Goal: Information Seeking & Learning: Learn about a topic

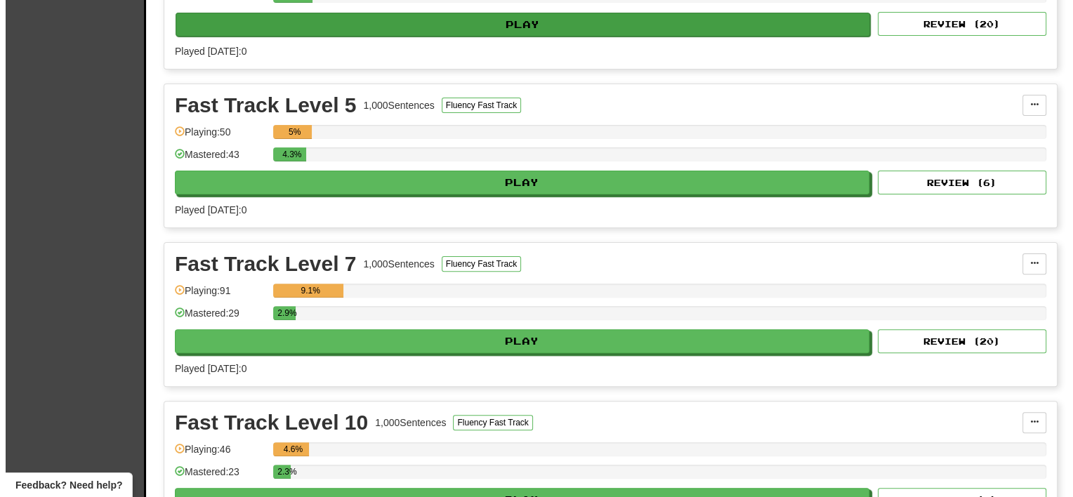
scroll to position [632, 0]
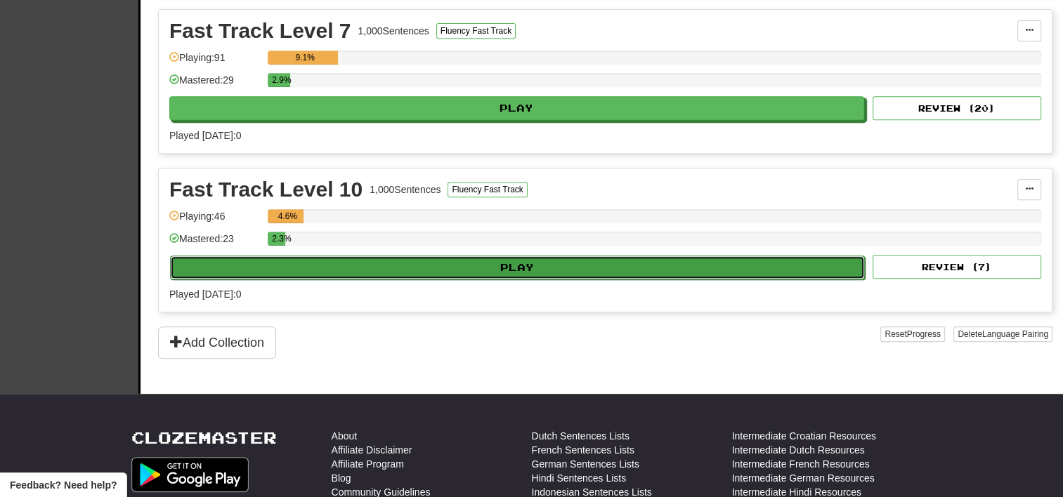
click at [444, 258] on button "Play" at bounding box center [517, 268] width 695 height 24
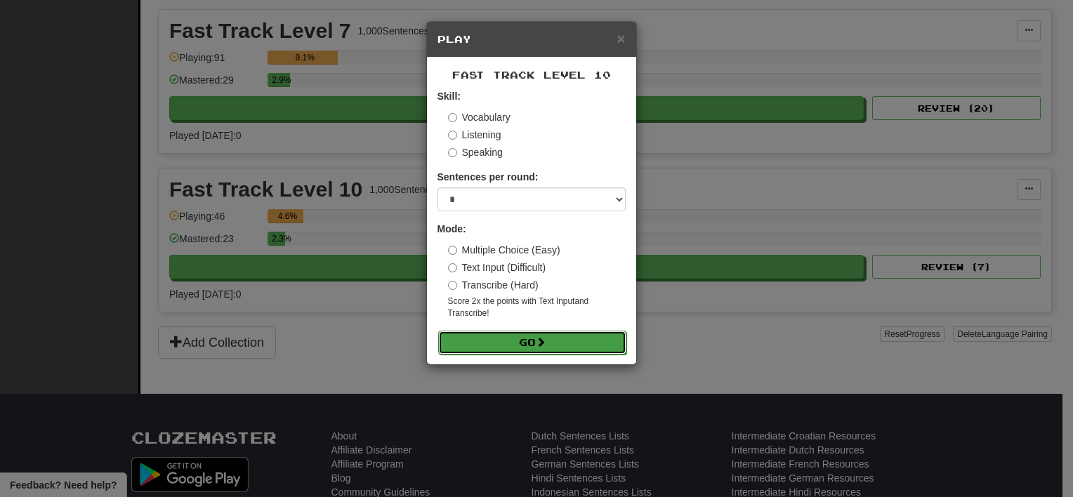
click at [517, 341] on button "Go" at bounding box center [532, 343] width 188 height 24
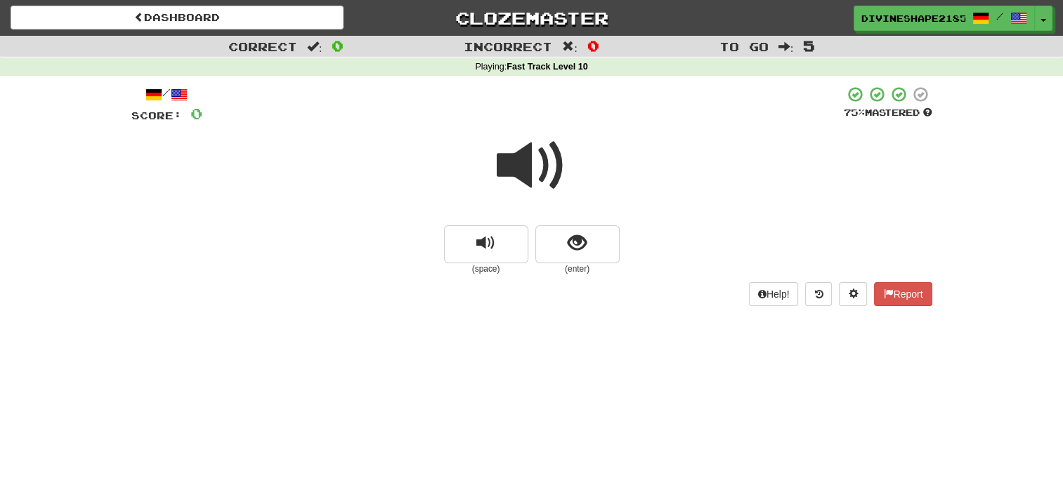
click at [527, 174] on span at bounding box center [532, 166] width 70 height 70
click at [596, 235] on button "show sentence" at bounding box center [577, 244] width 84 height 38
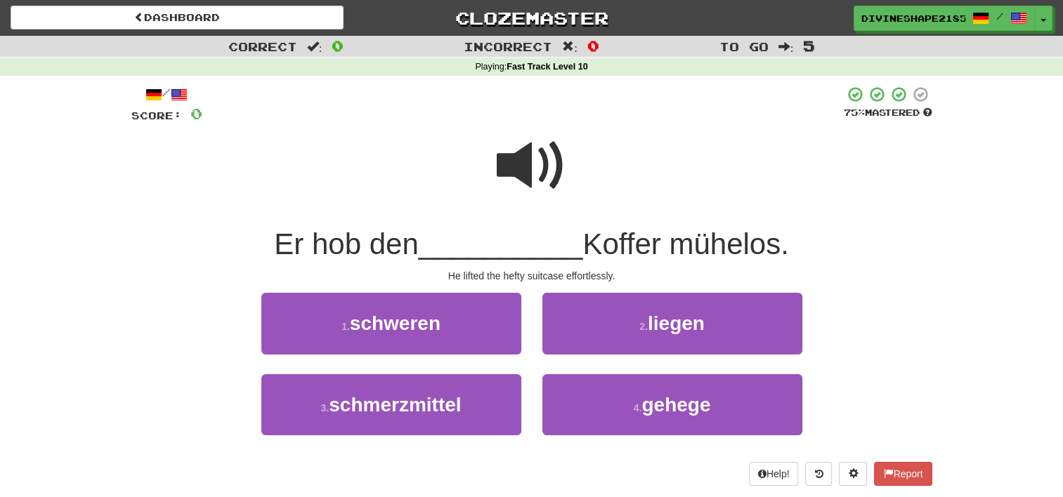
click at [542, 167] on span at bounding box center [532, 166] width 70 height 70
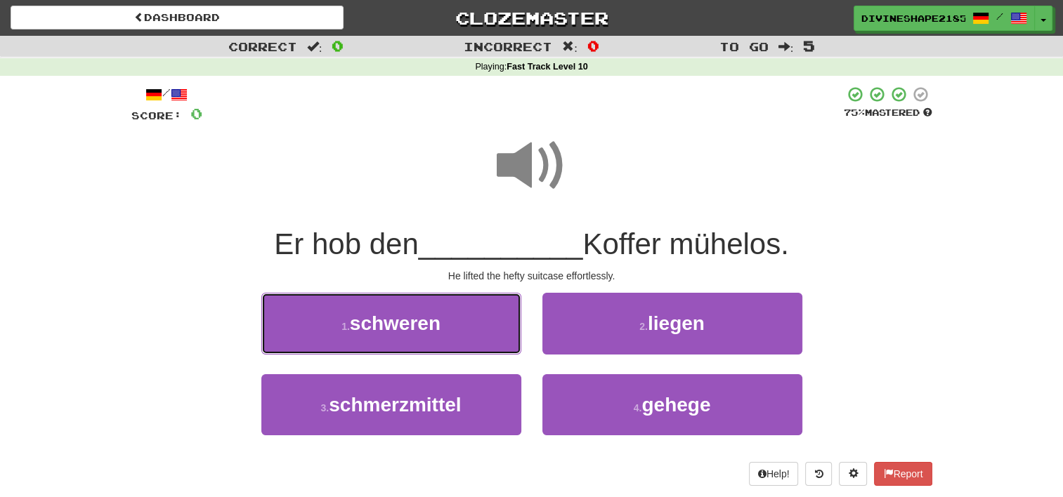
click at [464, 329] on button "1 . schweren" at bounding box center [391, 323] width 260 height 61
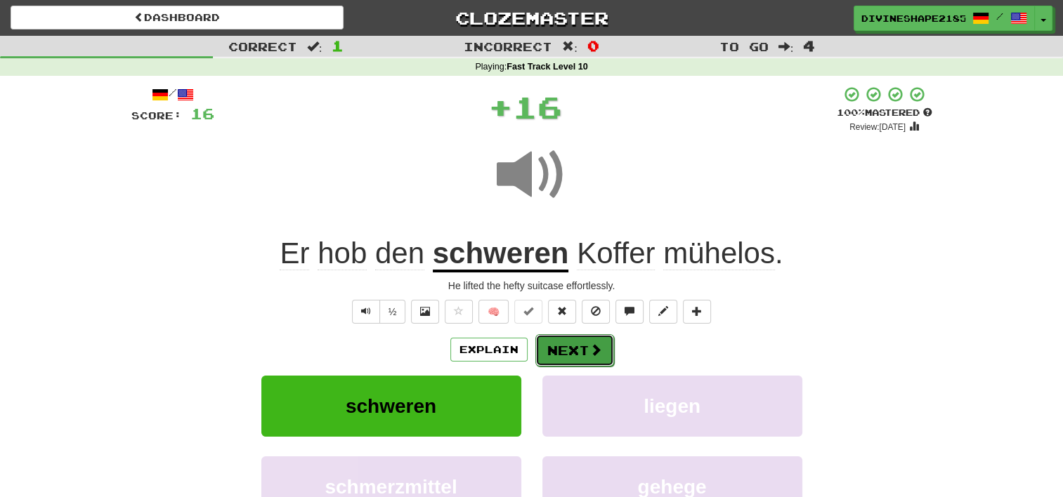
click at [598, 351] on span at bounding box center [595, 349] width 13 height 13
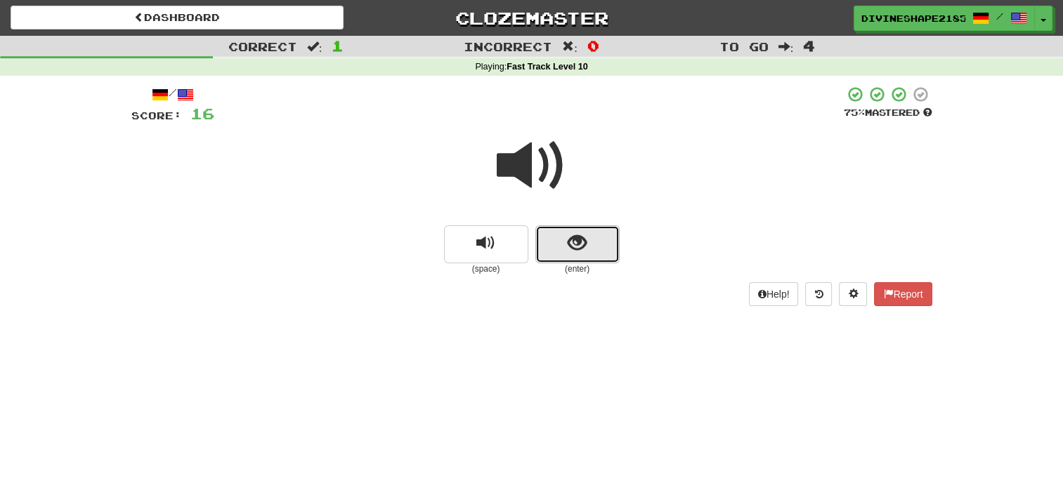
click at [565, 237] on button "show sentence" at bounding box center [577, 244] width 84 height 38
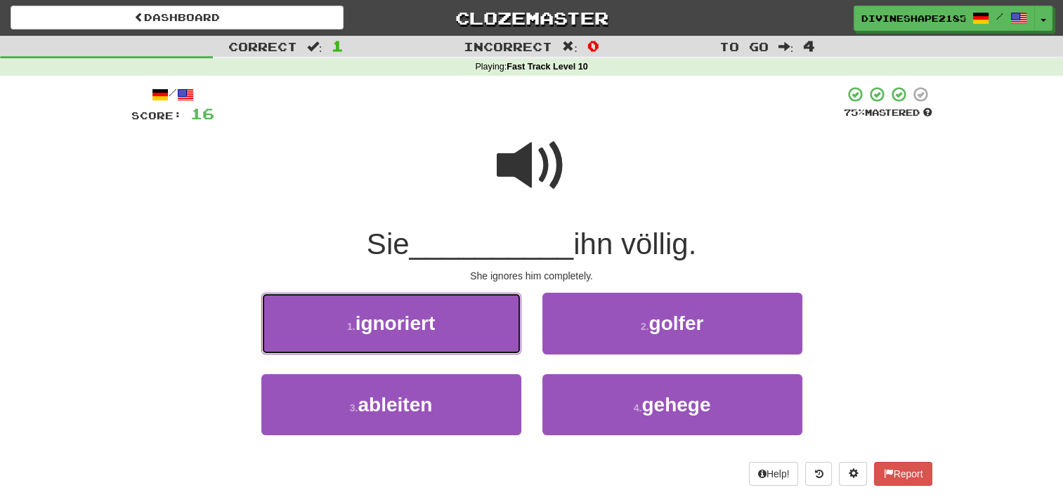
click at [445, 325] on button "1 . ignoriert" at bounding box center [391, 323] width 260 height 61
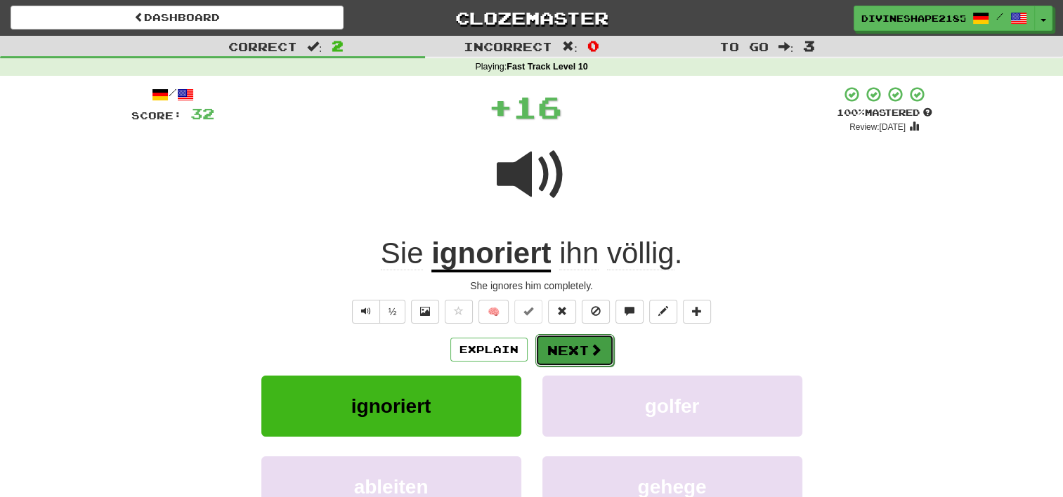
click at [589, 348] on span at bounding box center [595, 349] width 13 height 13
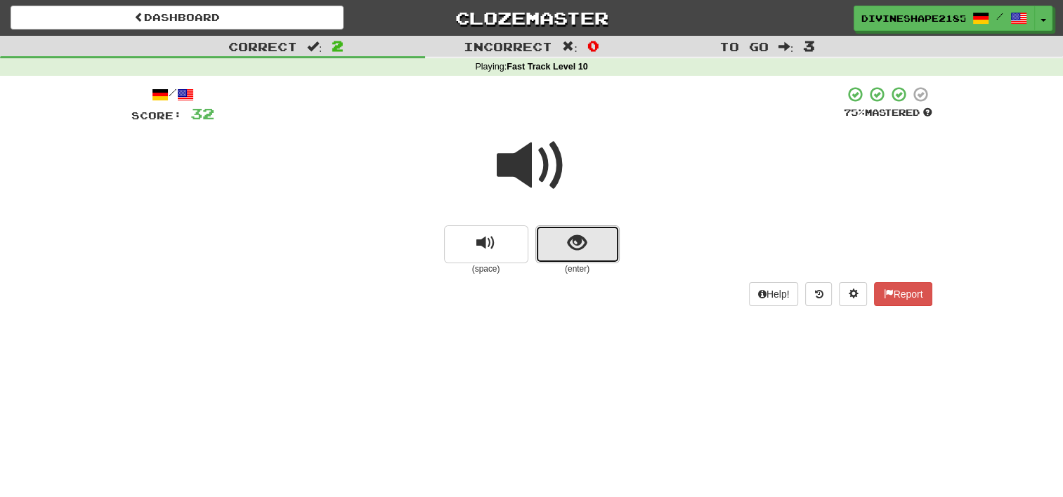
click at [572, 244] on span "show sentence" at bounding box center [577, 243] width 19 height 19
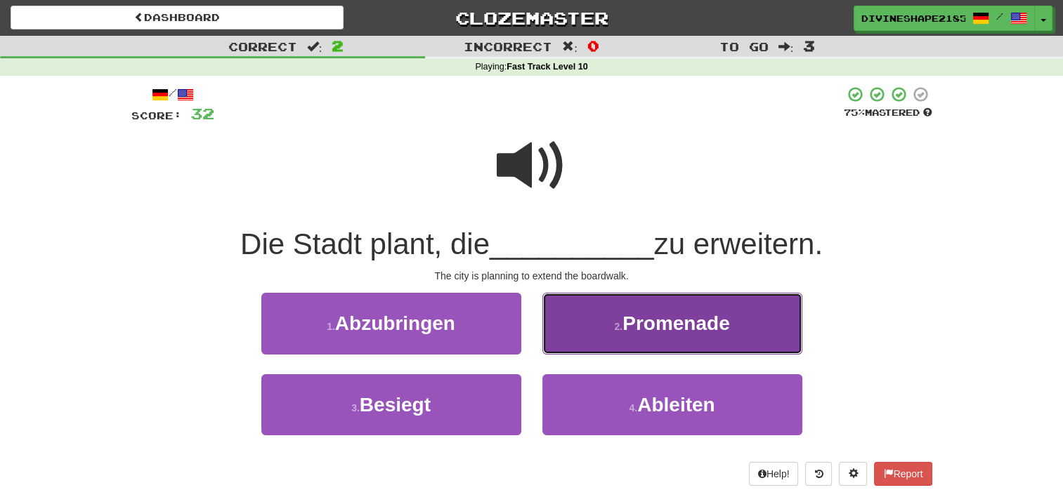
click at [607, 326] on button "2 . Promenade" at bounding box center [672, 323] width 260 height 61
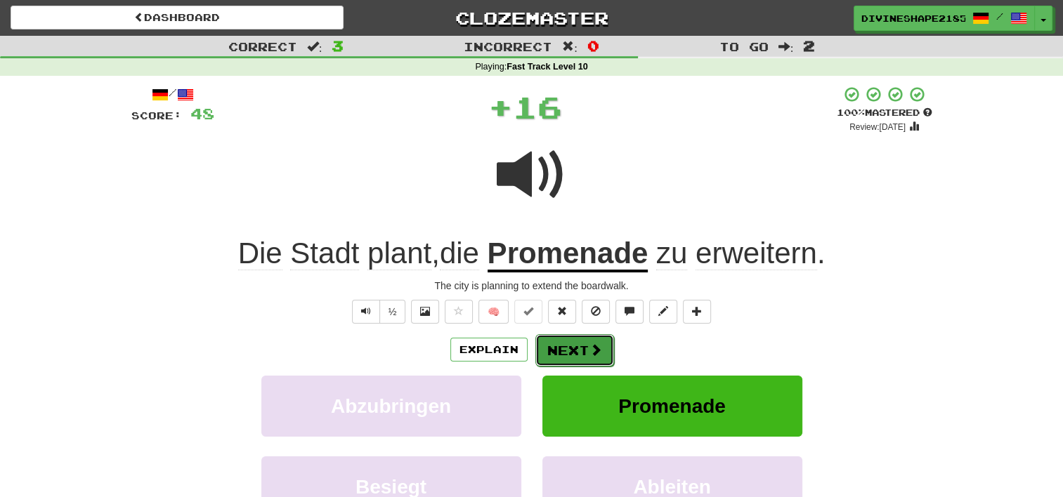
click at [590, 351] on span at bounding box center [595, 349] width 13 height 13
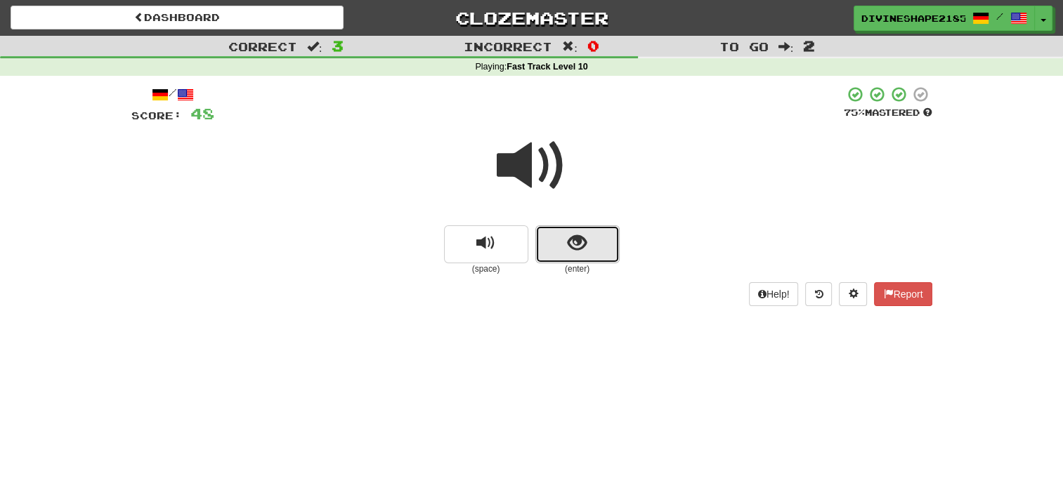
click at [576, 249] on span "show sentence" at bounding box center [577, 243] width 19 height 19
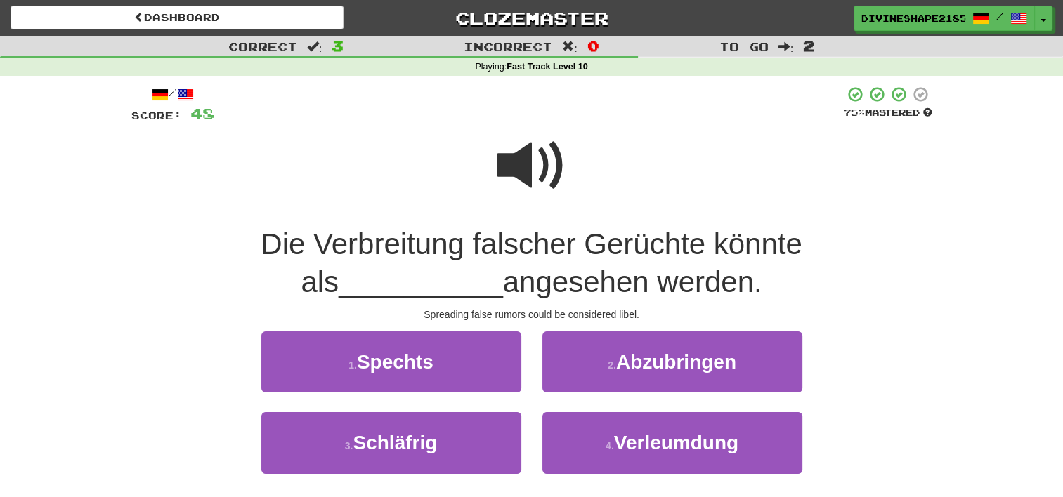
click at [542, 171] on span at bounding box center [532, 166] width 70 height 70
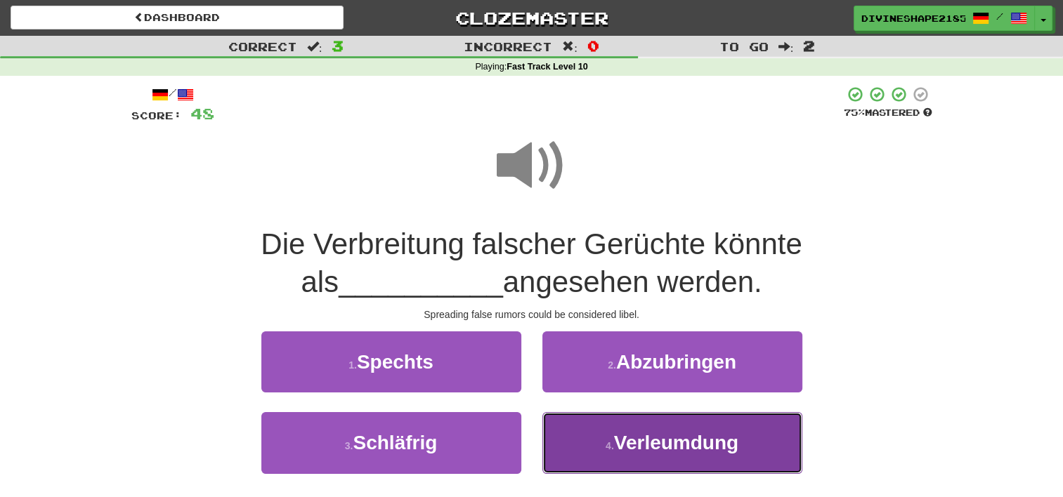
click at [665, 441] on span "Verleumdung" at bounding box center [676, 443] width 124 height 22
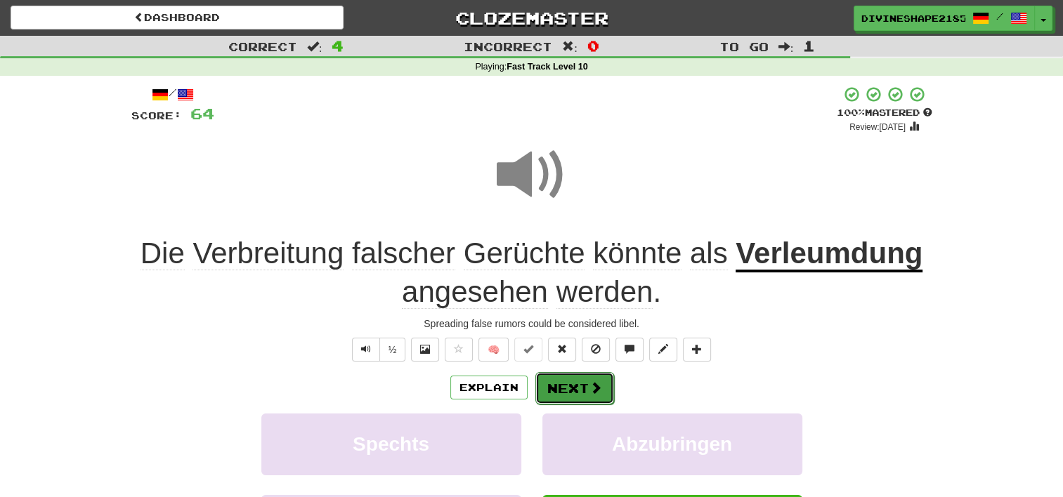
click at [593, 394] on span at bounding box center [595, 387] width 13 height 13
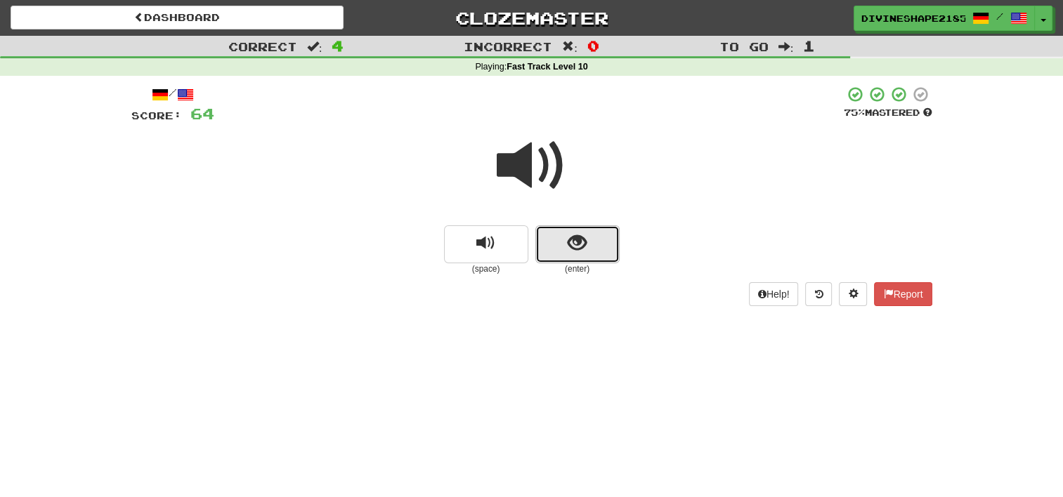
click at [559, 242] on button "show sentence" at bounding box center [577, 244] width 84 height 38
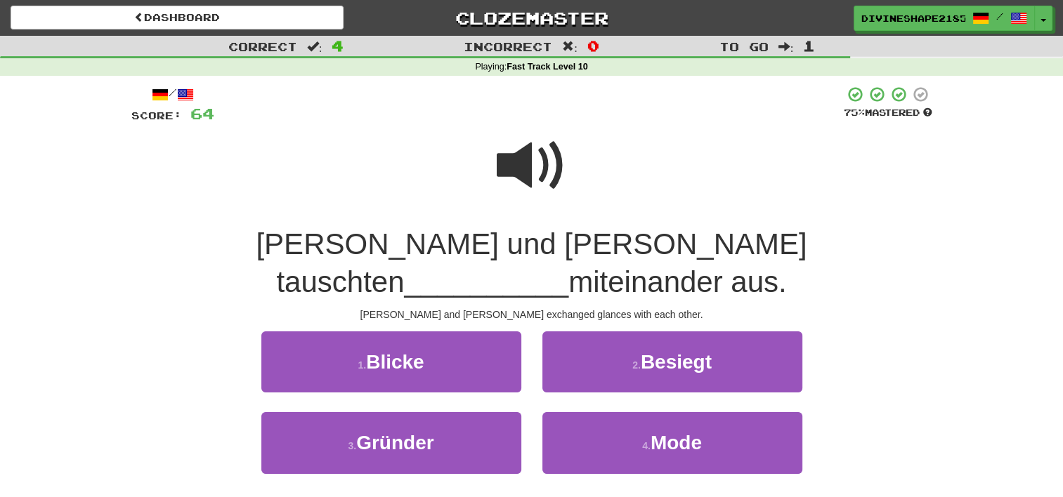
click at [532, 164] on span at bounding box center [532, 166] width 70 height 70
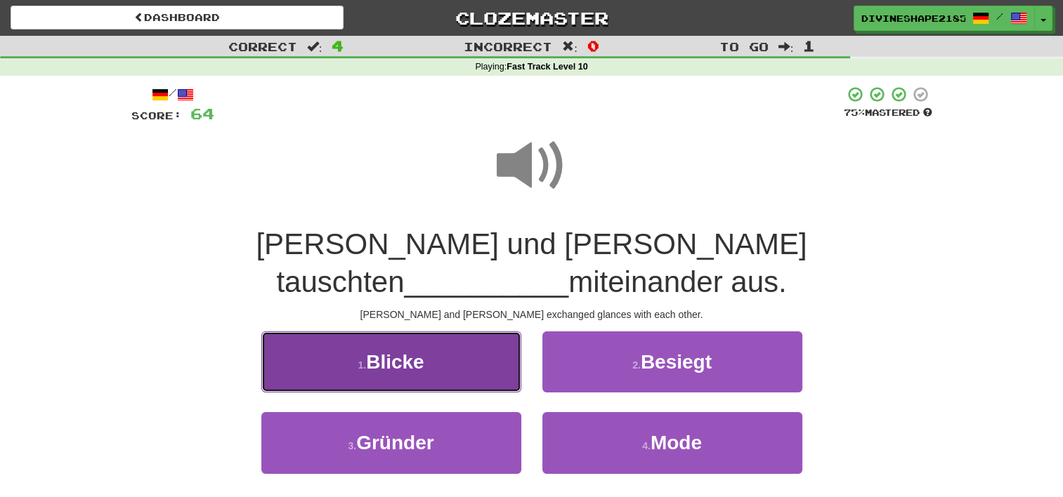
click at [493, 332] on button "1 . Blicke" at bounding box center [391, 362] width 260 height 61
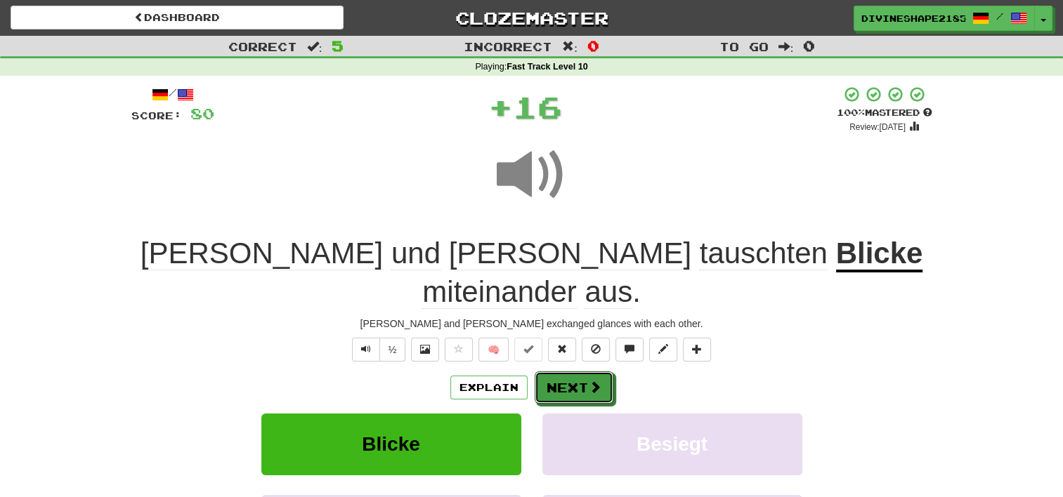
click at [570, 372] on button "Next" at bounding box center [574, 388] width 79 height 32
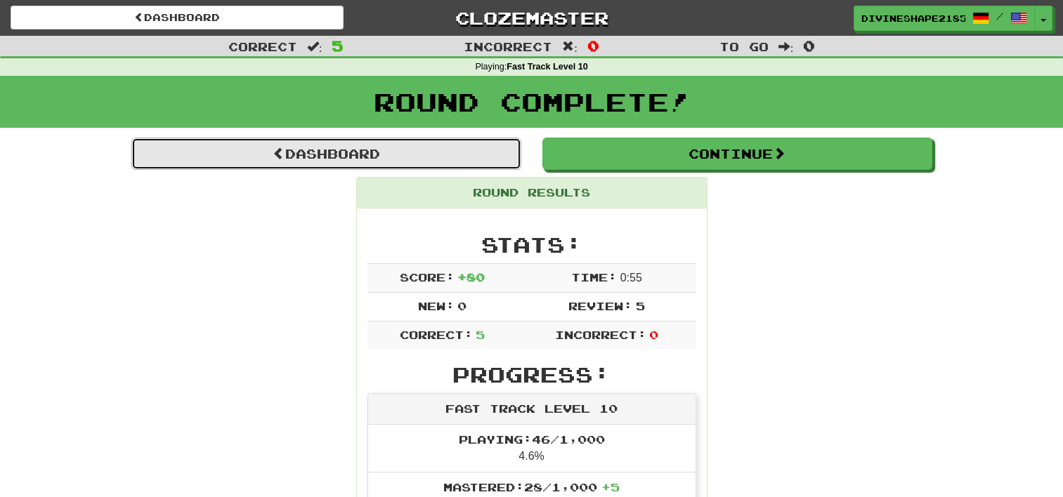
click at [426, 153] on link "Dashboard" at bounding box center [326, 154] width 390 height 32
